Goal: Task Accomplishment & Management: Complete application form

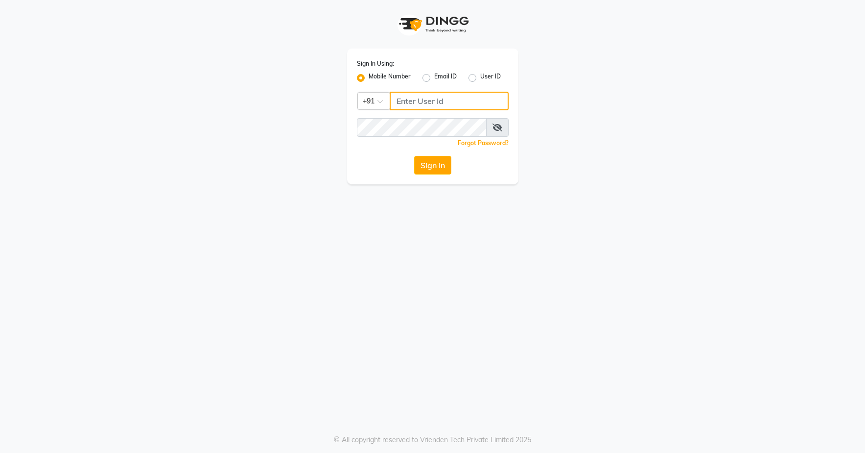
click at [433, 98] on input "Username" at bounding box center [449, 101] width 119 height 19
type input "7659868686"
drag, startPoint x: 429, startPoint y: 174, endPoint x: 430, endPoint y: 168, distance: 6.5
click at [430, 169] on button "Sign In" at bounding box center [432, 165] width 37 height 19
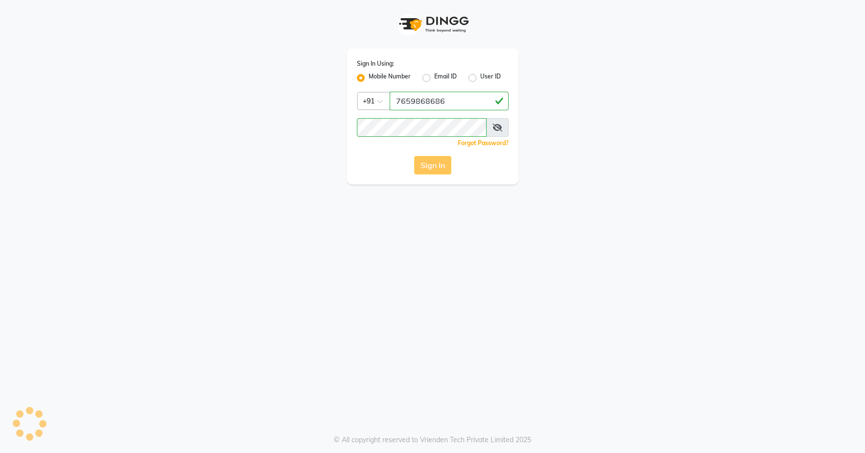
click at [430, 168] on div "Sign In" at bounding box center [433, 165] width 152 height 19
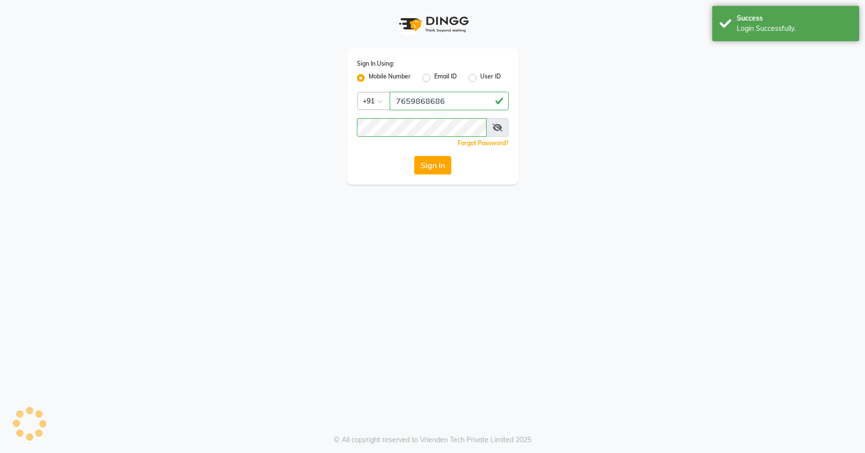
select select "service"
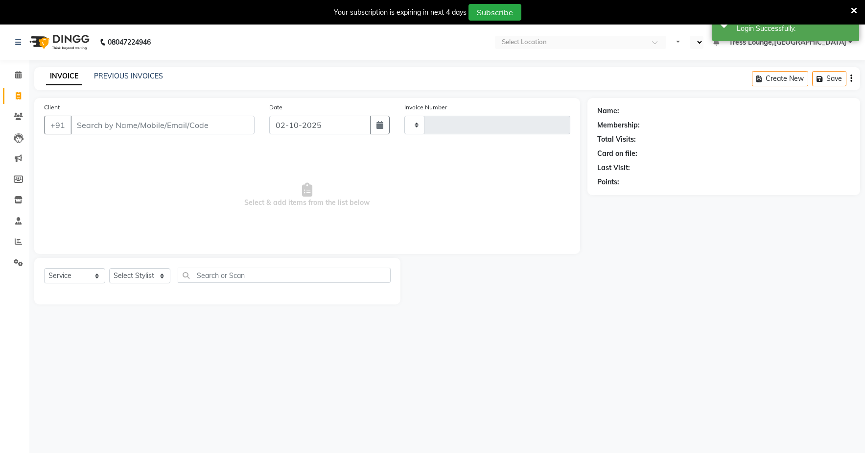
type input "2999"
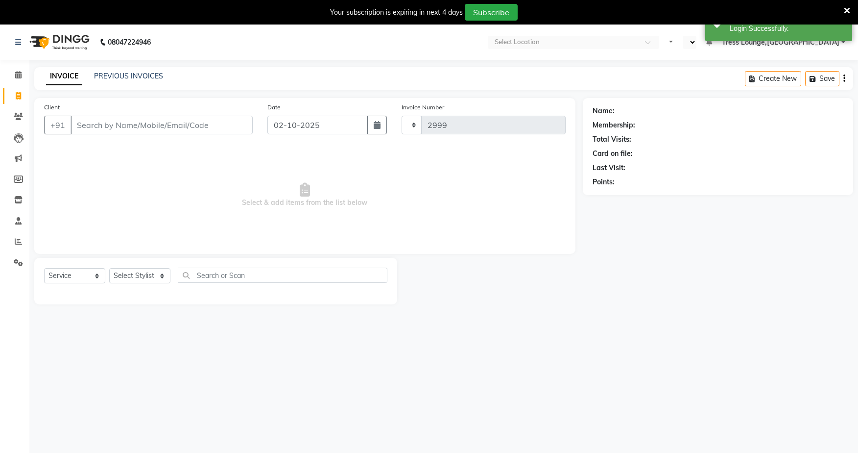
select select "en"
select select "7078"
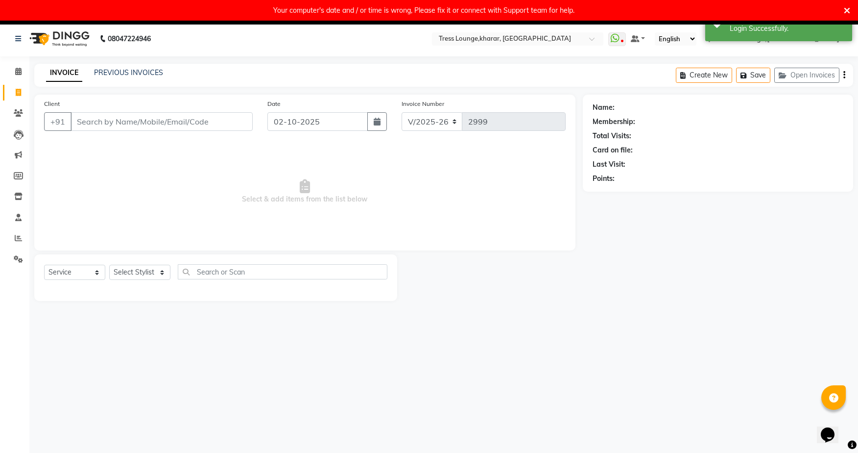
click at [850, 8] on div "Your computer's date and / or time is wrong, Please fix it or connect with Supp…" at bounding box center [429, 10] width 858 height 21
click at [383, 125] on button "button" at bounding box center [377, 121] width 20 height 19
select select "10"
select select "2025"
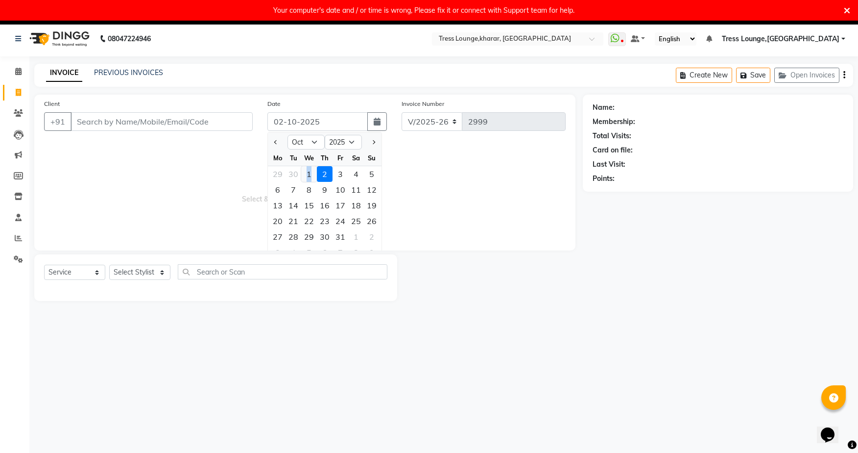
click at [308, 179] on div "1" at bounding box center [309, 174] width 16 height 16
type input "01-10-2025"
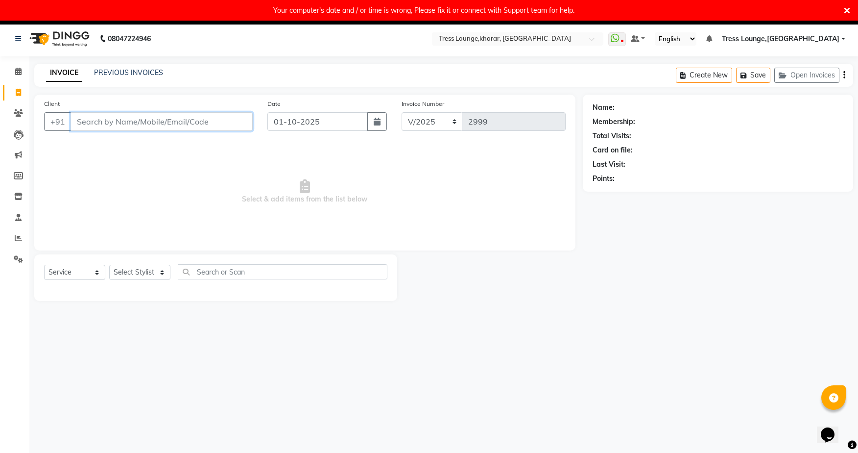
click at [209, 125] on input "Client" at bounding box center [162, 121] width 182 height 19
click at [225, 121] on input "Client" at bounding box center [162, 121] width 182 height 19
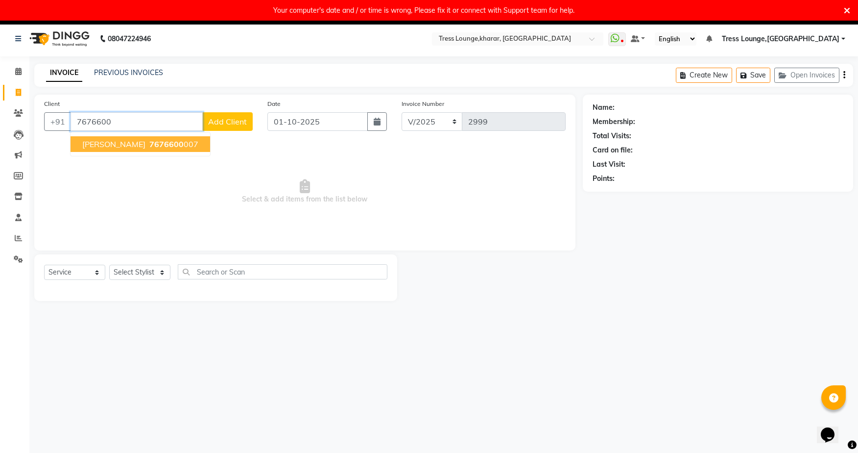
drag, startPoint x: 173, startPoint y: 146, endPoint x: 158, endPoint y: 211, distance: 66.1
click at [173, 147] on ngb-highlight "7676600 007" at bounding box center [172, 144] width 51 height 10
type input "7676600007"
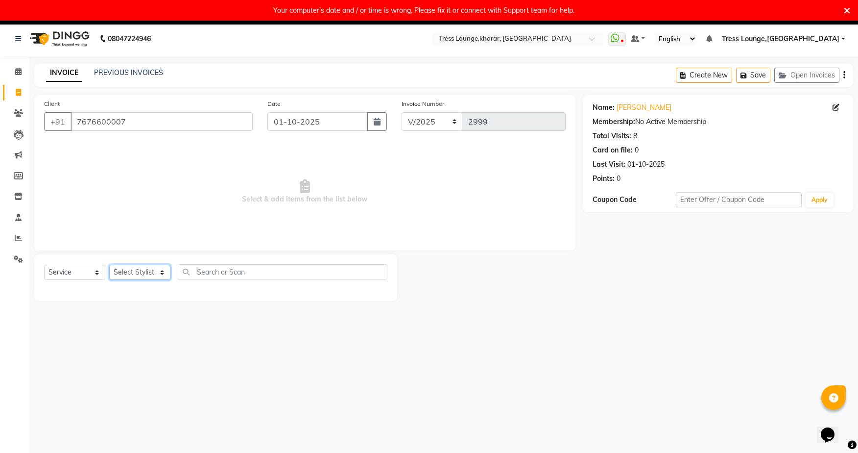
select select "59386"
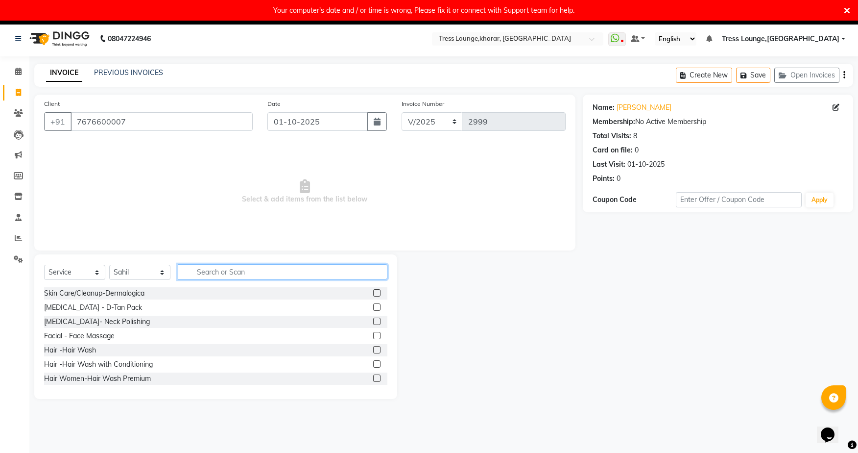
click at [211, 272] on input "text" at bounding box center [283, 271] width 210 height 15
type input "bear"
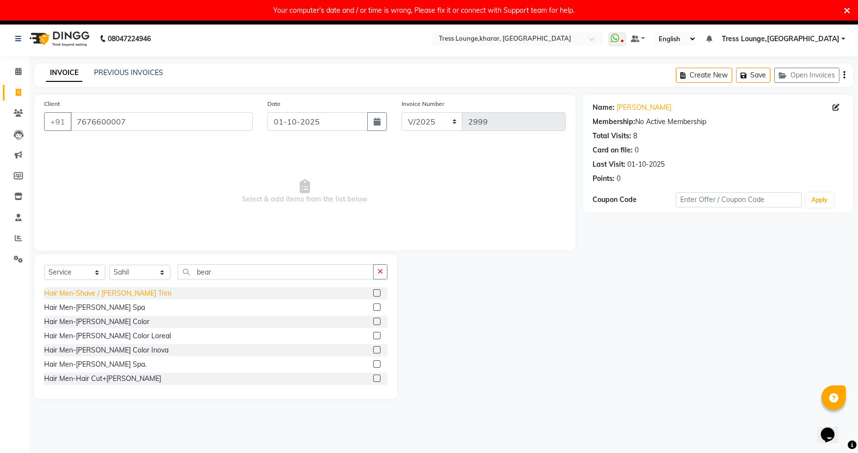
click at [119, 291] on div "Hair Men-Shave / [PERSON_NAME] Trim" at bounding box center [107, 293] width 127 height 10
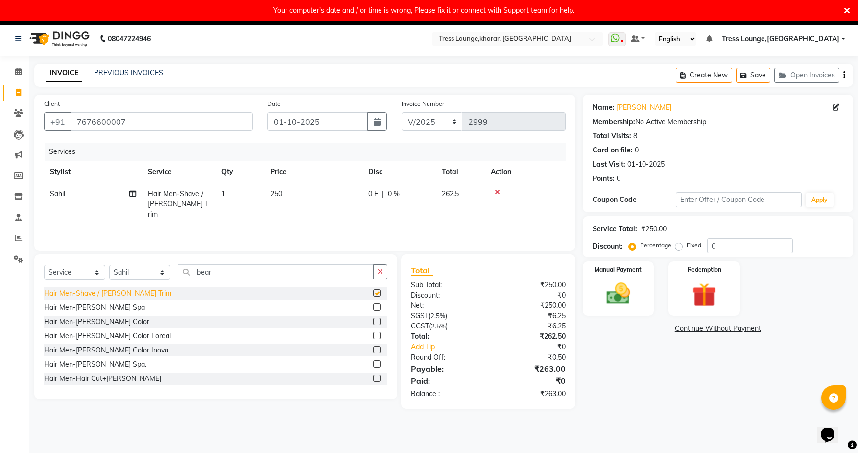
checkbox input "false"
click at [762, 248] on input "0" at bounding box center [750, 245] width 86 height 15
click at [728, 247] on input "30" at bounding box center [750, 245] width 86 height 15
type input "3"
type input "24"
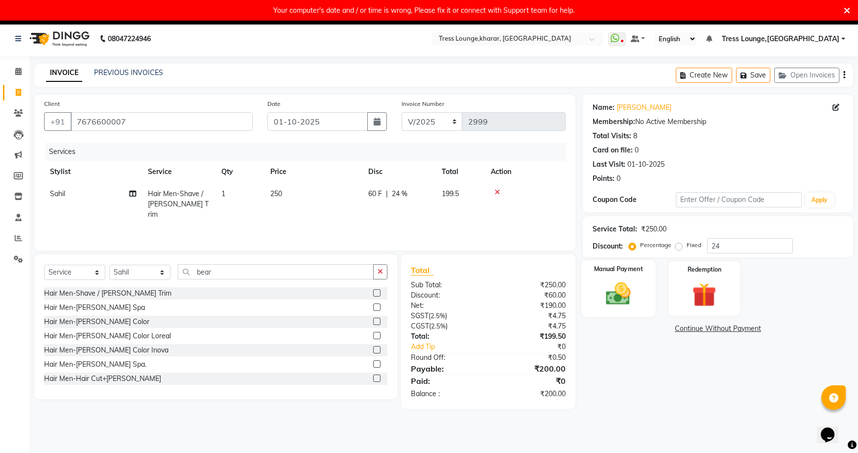
drag, startPoint x: 632, startPoint y: 287, endPoint x: 636, endPoint y: 308, distance: 21.9
click at [632, 287] on img at bounding box center [618, 293] width 40 height 28
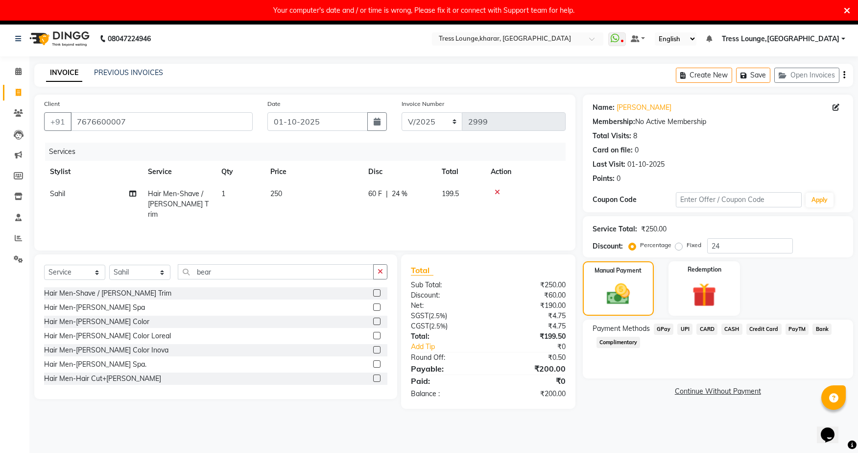
click at [735, 330] on span "CASH" at bounding box center [731, 328] width 21 height 11
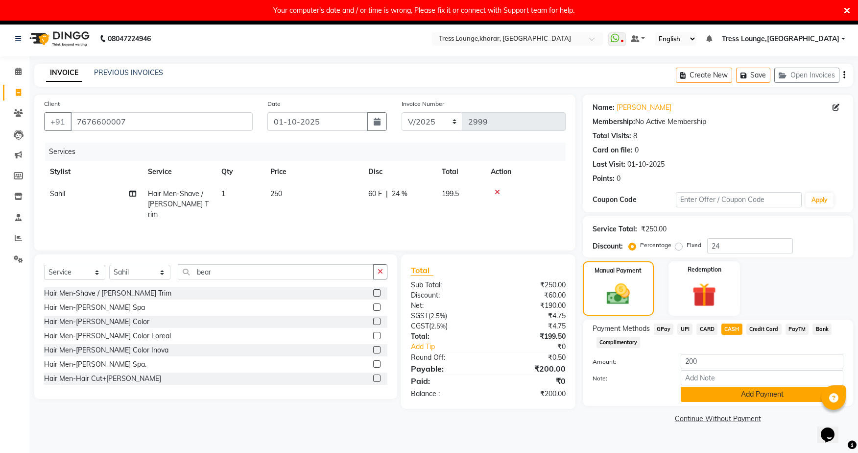
click at [746, 401] on button "Add Payment" at bounding box center [762, 393] width 163 height 15
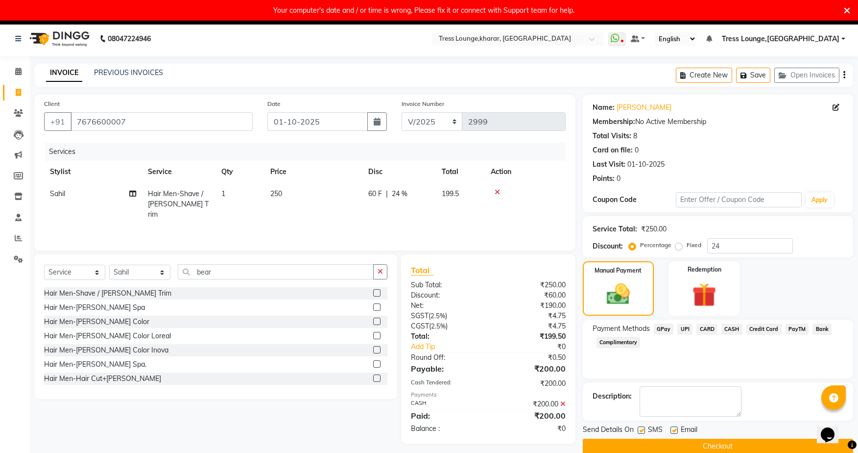
click at [706, 443] on button "Checkout" at bounding box center [718, 445] width 270 height 15
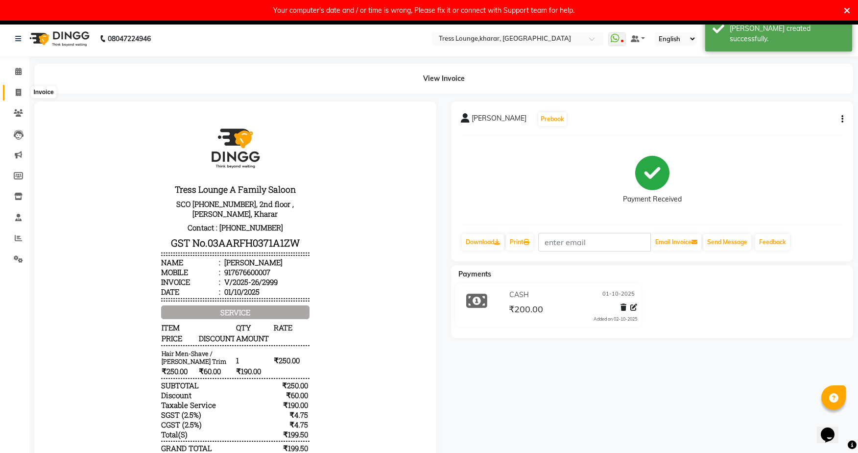
click at [19, 94] on icon at bounding box center [18, 92] width 5 height 7
select select "service"
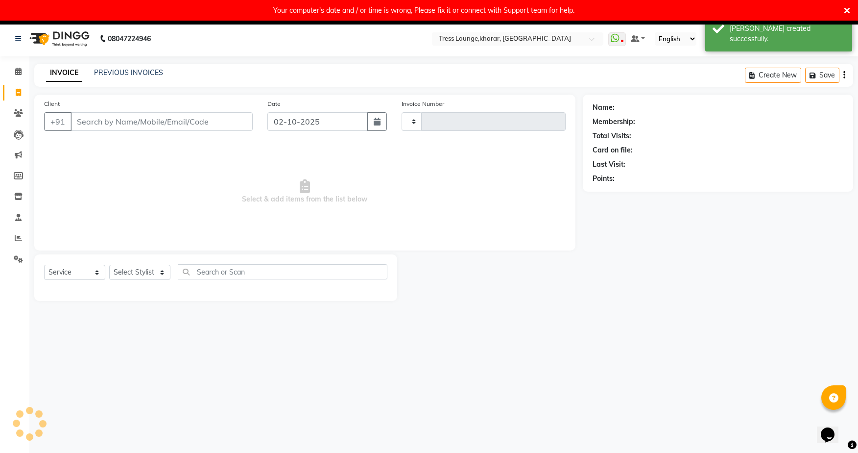
type input "3000"
select select "7078"
click at [383, 127] on button "button" at bounding box center [377, 121] width 20 height 19
select select "10"
select select "2025"
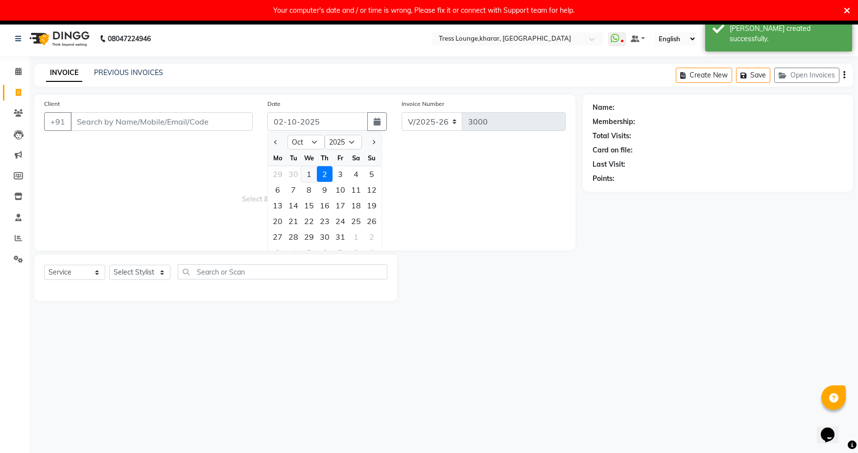
click at [312, 179] on div "1" at bounding box center [309, 174] width 16 height 16
type input "01-10-2025"
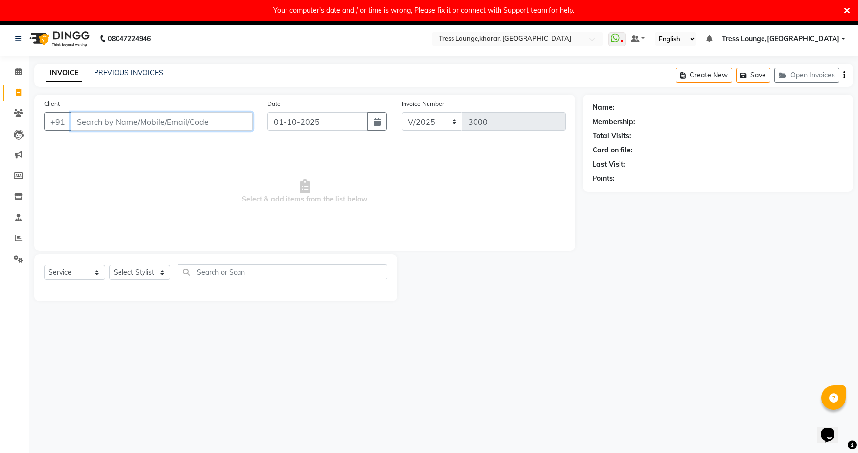
click at [223, 123] on input "Client" at bounding box center [162, 121] width 182 height 19
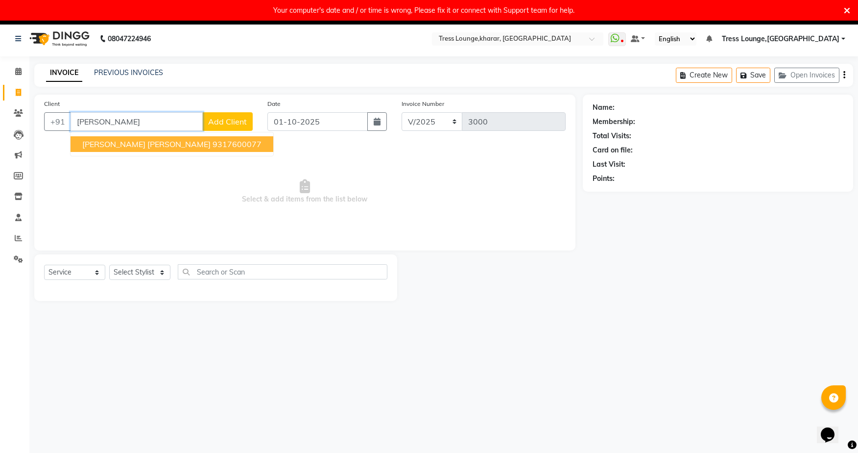
click at [213, 140] on ngb-highlight "9317600077" at bounding box center [237, 144] width 49 height 10
type input "9317600077"
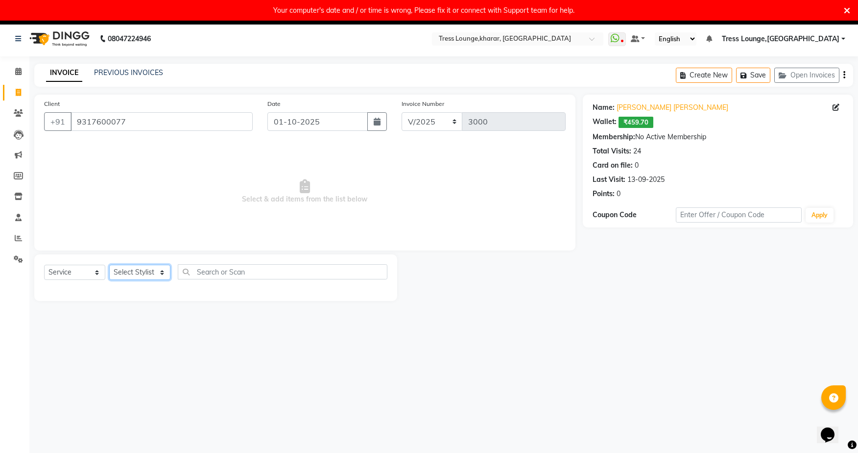
select select "71062"
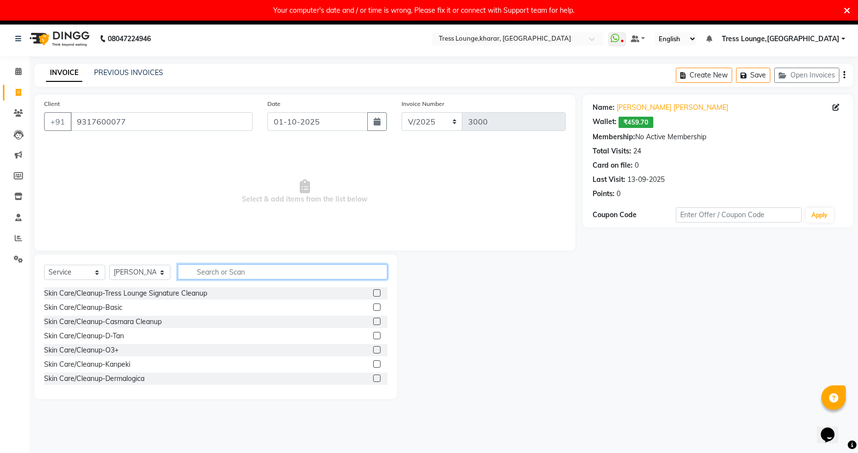
click at [205, 271] on input "text" at bounding box center [283, 271] width 210 height 15
type input "beard"
click at [385, 272] on button "button" at bounding box center [380, 271] width 14 height 15
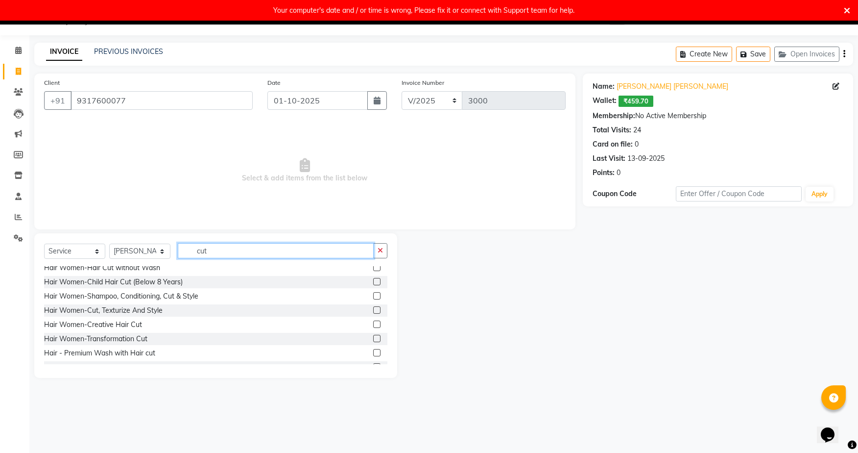
scroll to position [101, 0]
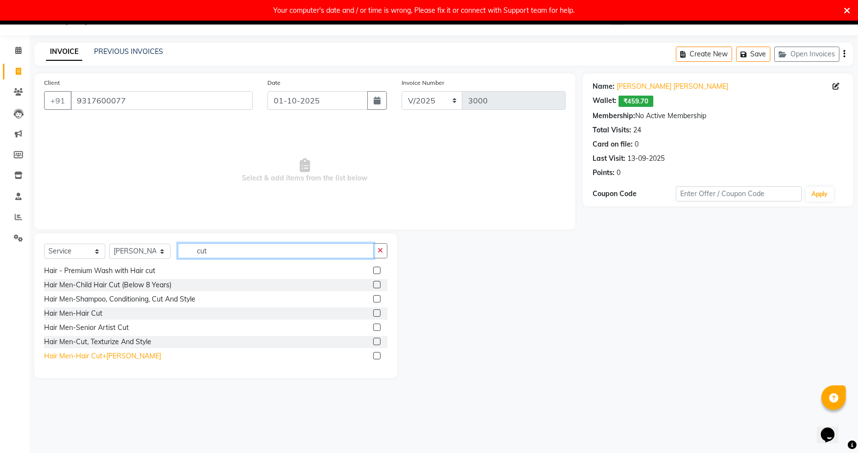
type input "cut"
click at [80, 358] on div "Hair Men-Hair Cut+[PERSON_NAME]" at bounding box center [102, 356] width 117 height 10
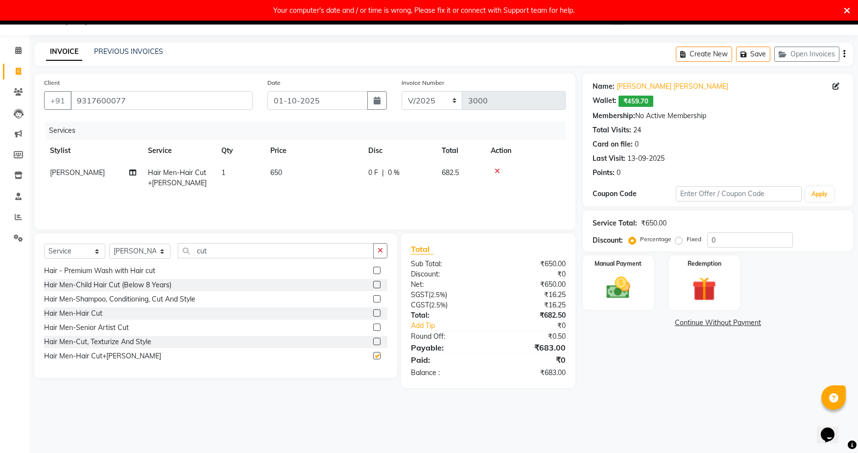
checkbox input "false"
click at [721, 236] on input "0" at bounding box center [750, 239] width 86 height 15
click at [847, 11] on icon at bounding box center [847, 10] width 6 height 9
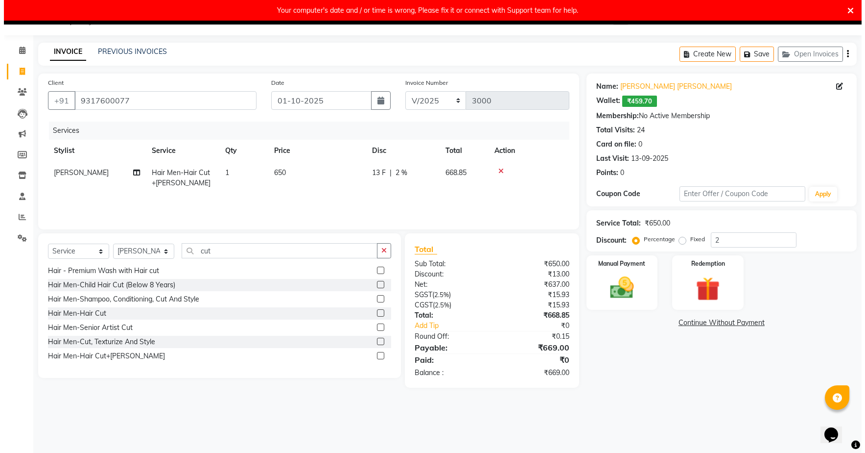
scroll to position [0, 0]
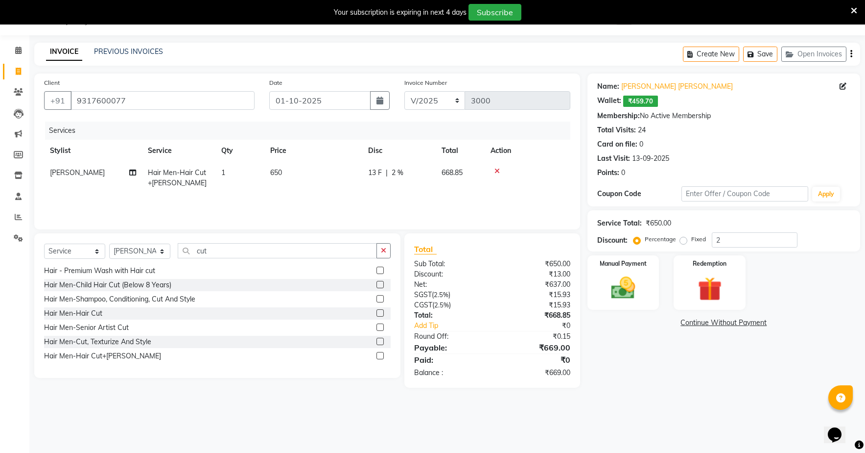
click at [855, 7] on icon at bounding box center [854, 10] width 6 height 9
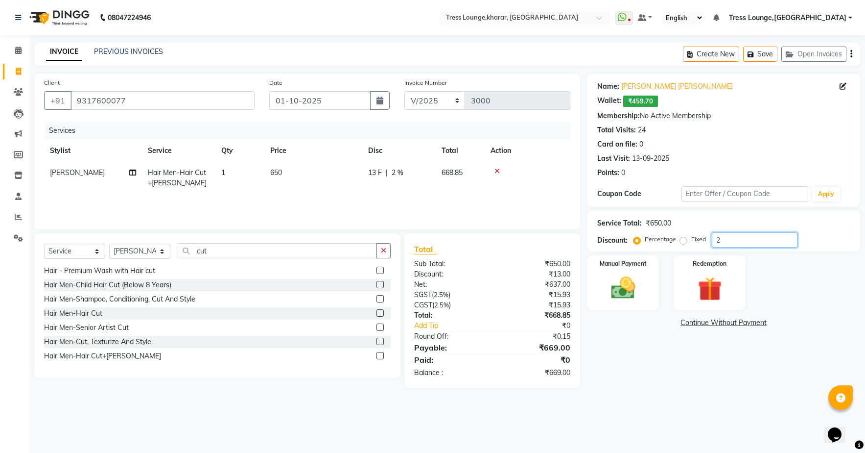
click at [727, 242] on input "2" at bounding box center [755, 239] width 86 height 15
click at [744, 242] on input "2." at bounding box center [755, 239] width 86 height 15
type input "24"
click at [383, 171] on span "156 F" at bounding box center [377, 173] width 18 height 10
select select "71062"
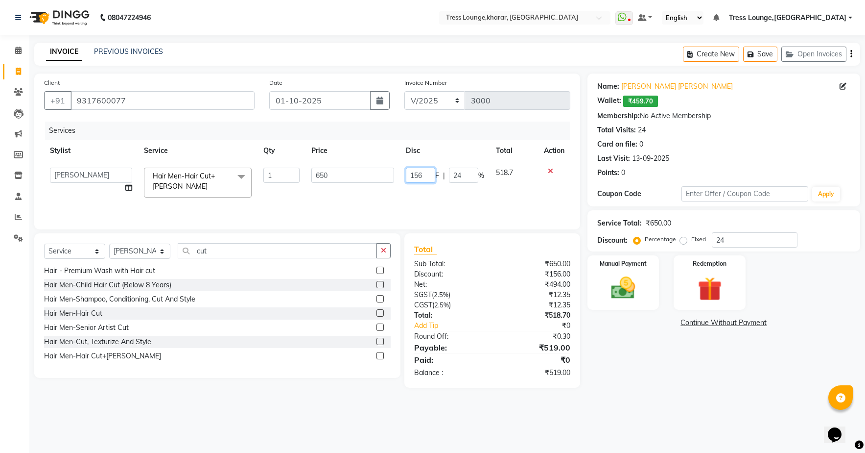
click at [429, 176] on input "156" at bounding box center [420, 175] width 29 height 15
type input "177"
click at [470, 202] on div "Services Stylist Service Qty Price Disc Total Action [PERSON_NAME] [PERSON_NAME…" at bounding box center [307, 170] width 527 height 98
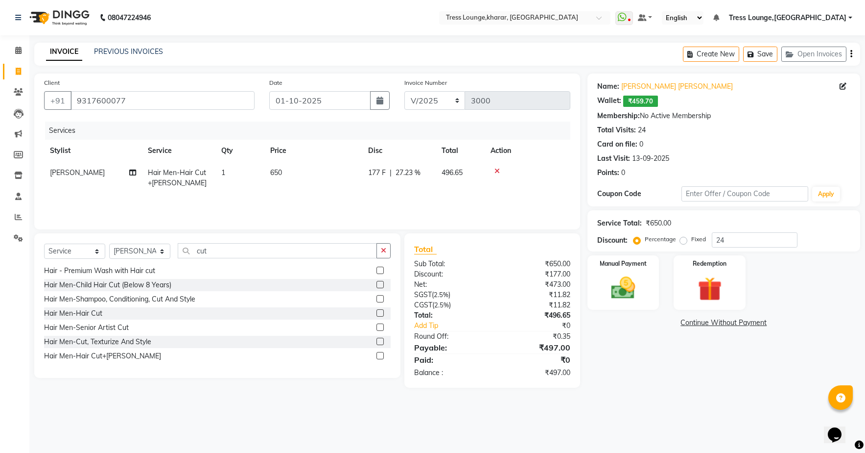
click at [382, 175] on span "177 F" at bounding box center [377, 173] width 18 height 10
select select "71062"
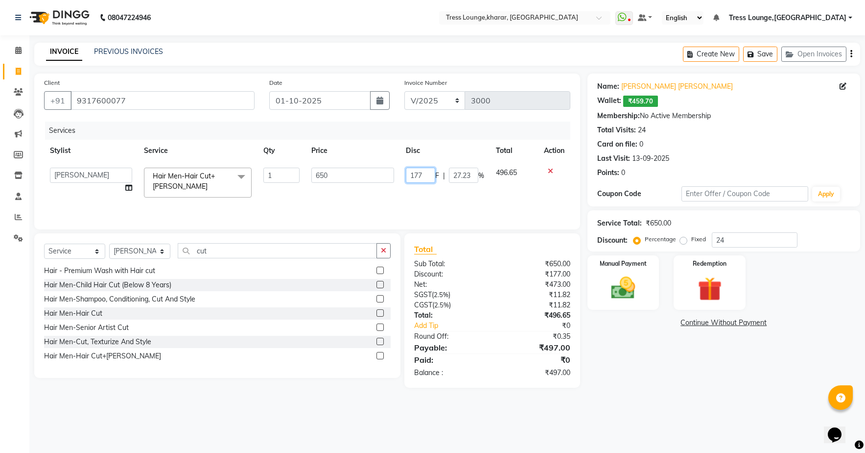
click at [424, 175] on input "177" at bounding box center [420, 175] width 29 height 15
type input "172"
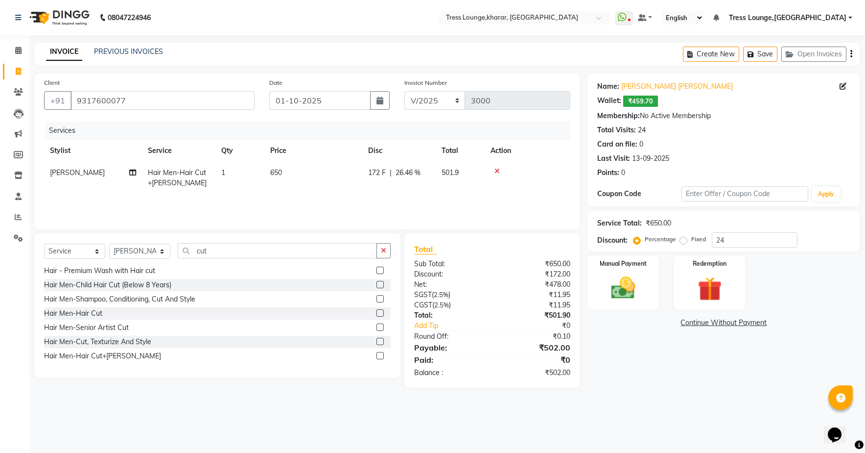
click at [431, 196] on div "Services Stylist Service Qty Price Disc Total Action [PERSON_NAME] Hair Men-Hai…" at bounding box center [307, 170] width 527 height 98
click at [382, 172] on span "172 F" at bounding box center [377, 173] width 18 height 10
select select "71062"
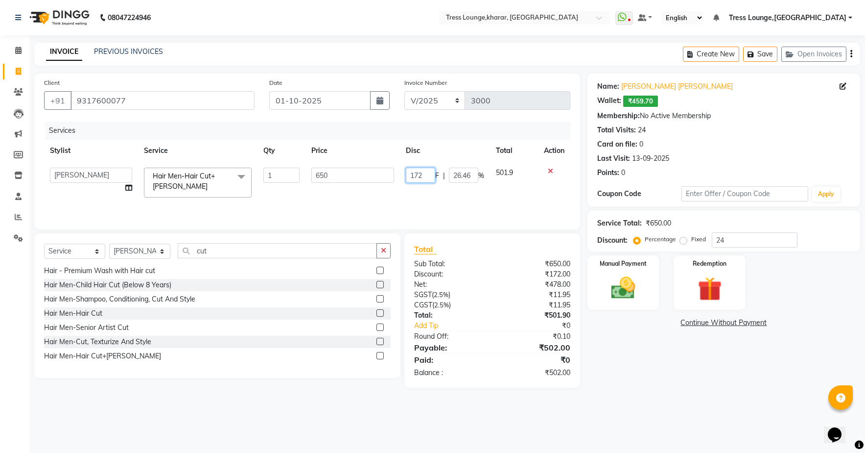
click at [425, 176] on input "172" at bounding box center [420, 175] width 29 height 15
type input "174"
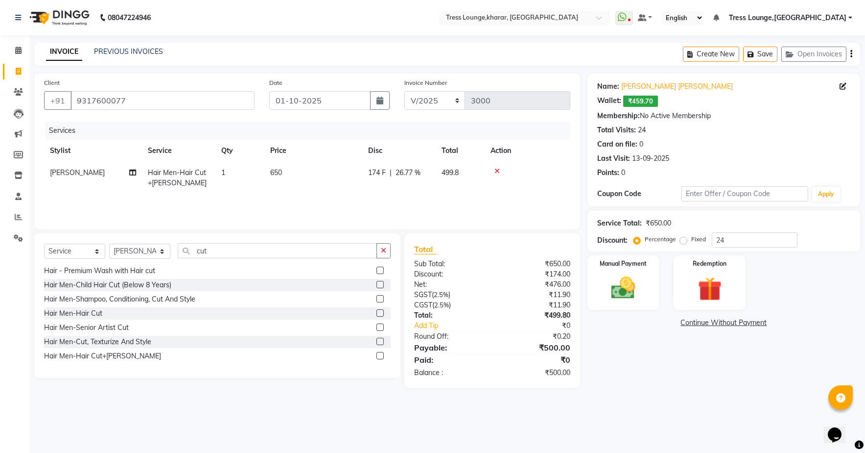
click at [428, 192] on td "174 F | 26.77 %" at bounding box center [398, 178] width 73 height 32
select select "71062"
click at [616, 297] on img at bounding box center [623, 287] width 41 height 29
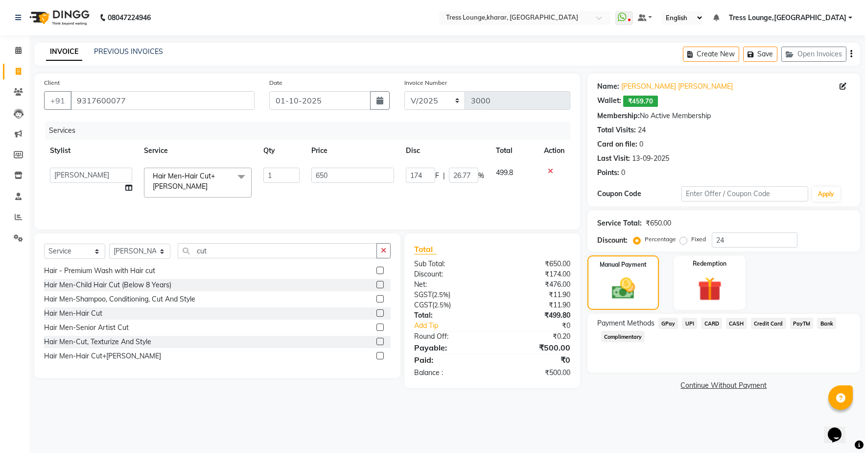
click at [773, 285] on div "Manual Payment Redemption" at bounding box center [724, 282] width 288 height 54
click at [382, 252] on icon "button" at bounding box center [383, 250] width 5 height 7
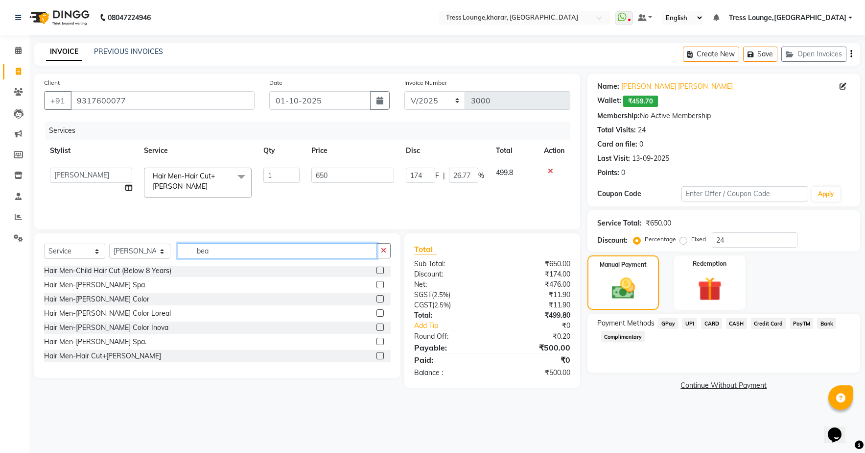
scroll to position [1, 0]
type input "beard"
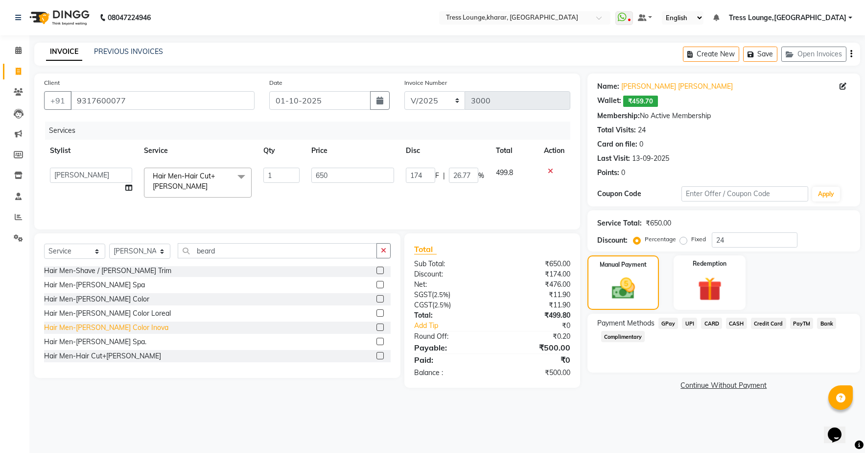
click at [121, 325] on div "Hair Men-[PERSON_NAME] Color Inova" at bounding box center [106, 327] width 124 height 10
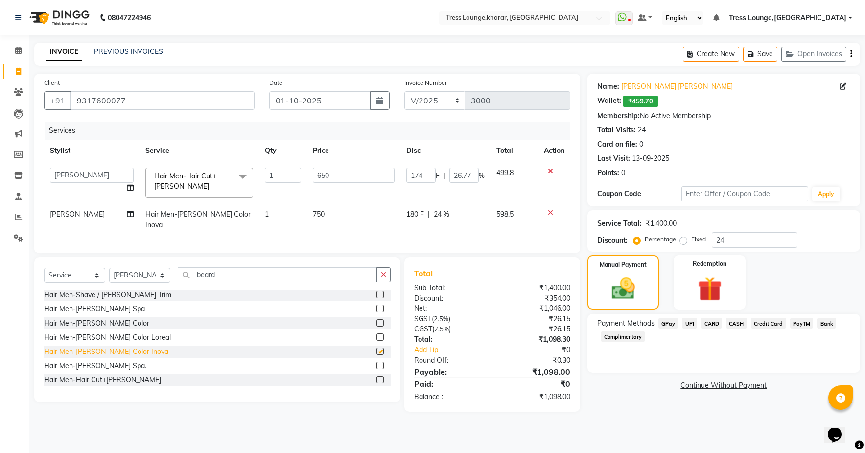
checkbox input "false"
click at [442, 215] on span "24 %" at bounding box center [442, 214] width 16 height 10
select select "71062"
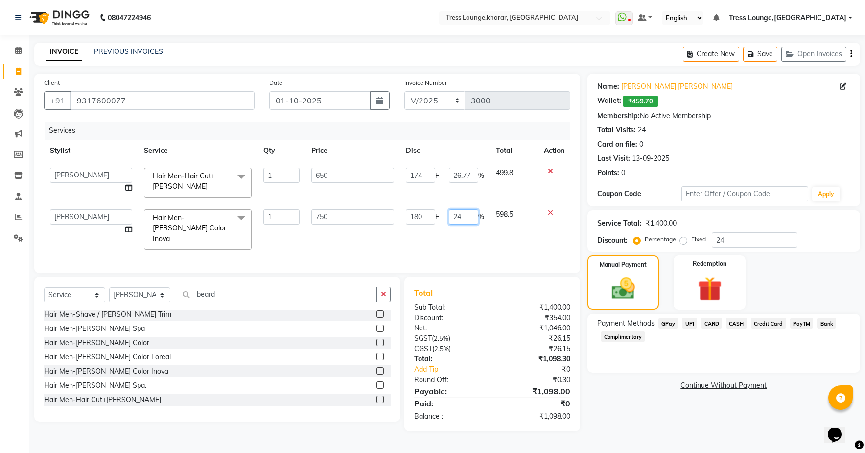
click at [471, 216] on input "24" at bounding box center [463, 216] width 29 height 15
type input "2"
type input "30"
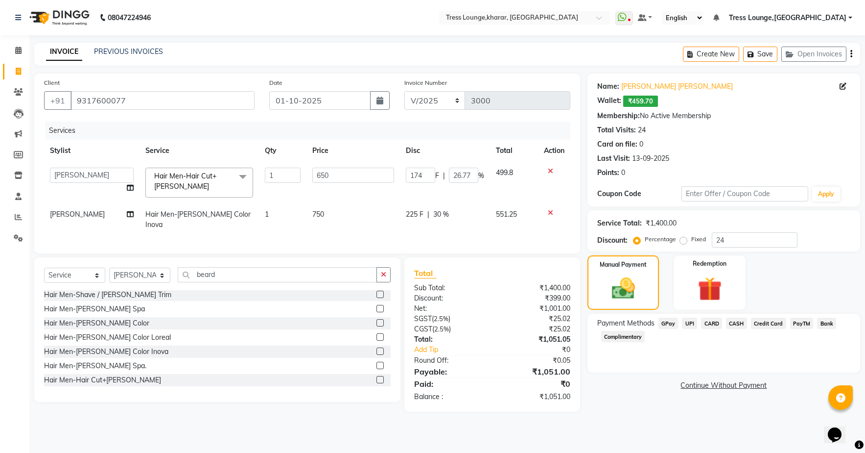
click at [500, 243] on div "Services Stylist Service Qty Price Disc Total Action [PERSON_NAME] [PERSON_NAME…" at bounding box center [307, 182] width 527 height 122
click at [693, 288] on img at bounding box center [710, 288] width 41 height 31
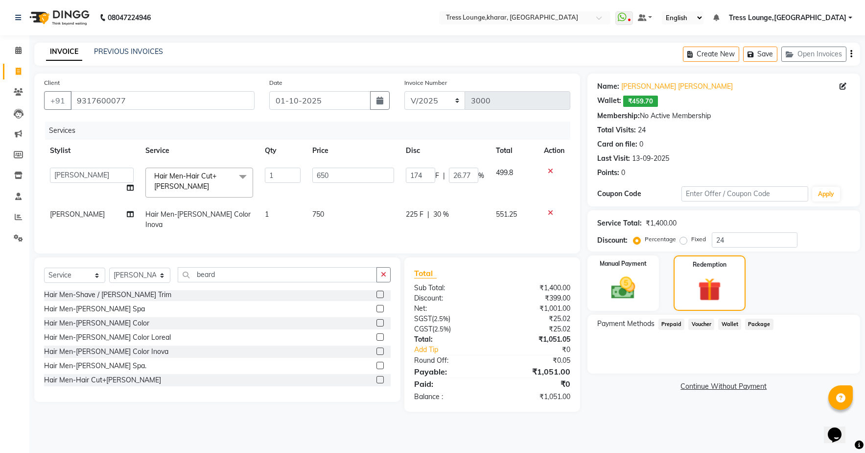
click at [733, 324] on span "Wallet" at bounding box center [730, 323] width 23 height 11
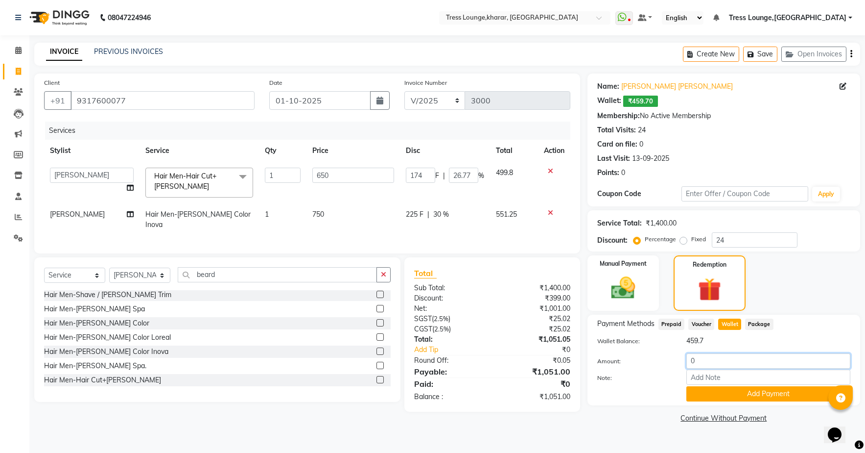
click at [699, 361] on input "0" at bounding box center [769, 360] width 164 height 15
